Goal: Task Accomplishment & Management: Manage account settings

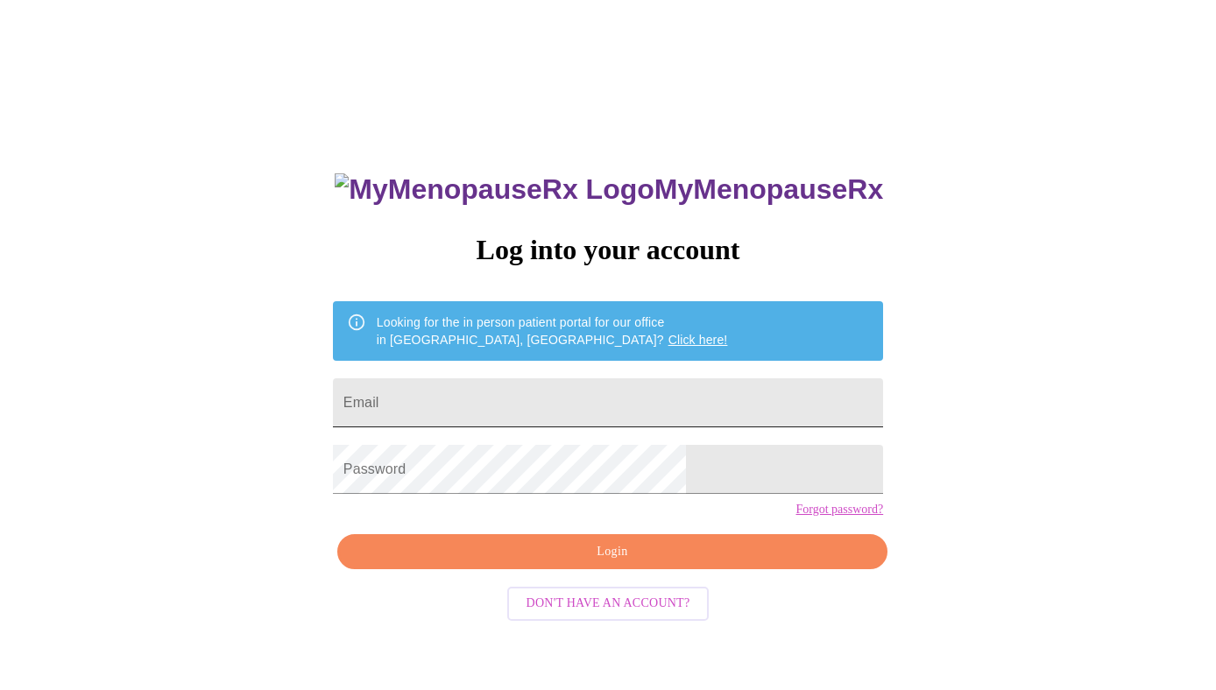
click at [630, 399] on input "Email" at bounding box center [608, 402] width 550 height 49
type input "[EMAIL_ADDRESS][DOMAIN_NAME]"
